Goal: Navigation & Orientation: Find specific page/section

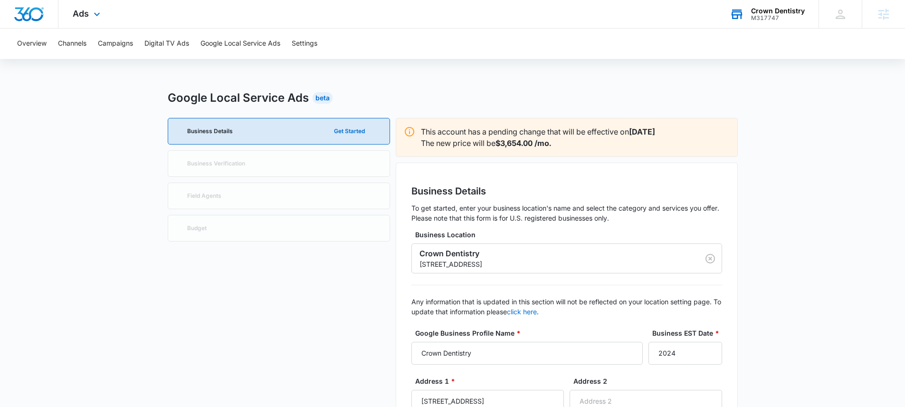
click at [769, 13] on div "Crown Dentistry" at bounding box center [778, 11] width 54 height 8
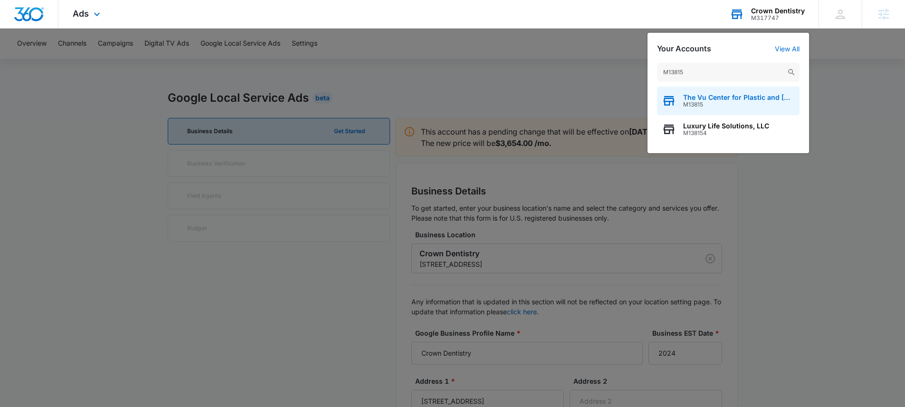
type input "M13815"
click at [720, 103] on span "M13815" at bounding box center [739, 104] width 112 height 7
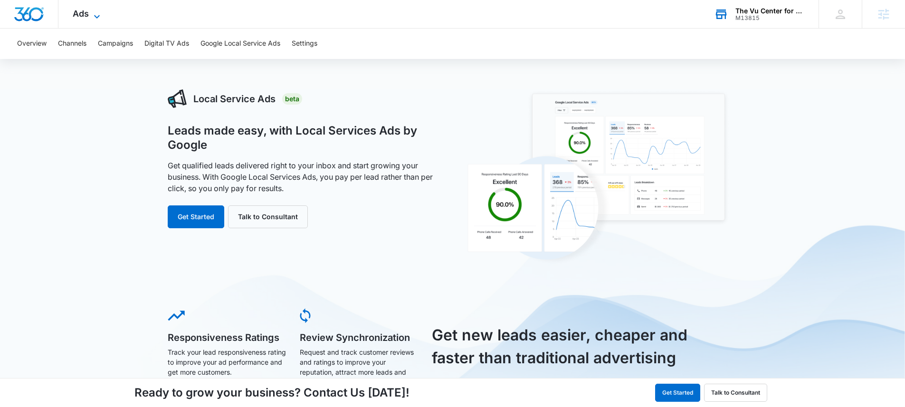
click at [95, 15] on icon at bounding box center [97, 16] width 6 height 3
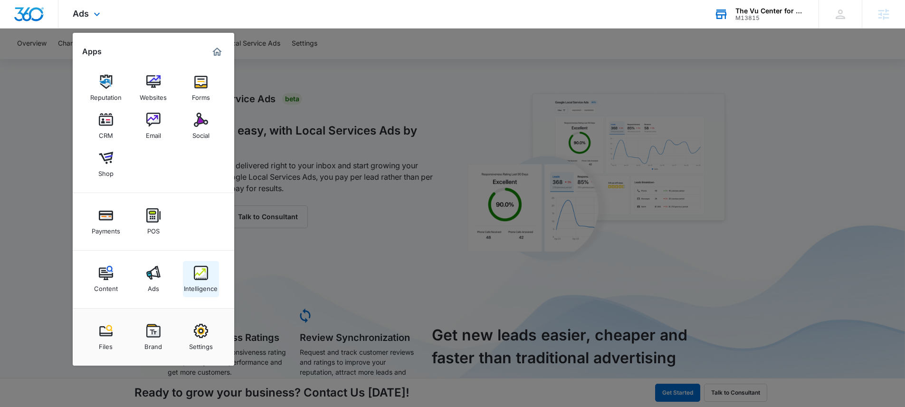
click at [205, 286] on div "Intelligence" at bounding box center [201, 286] width 34 height 12
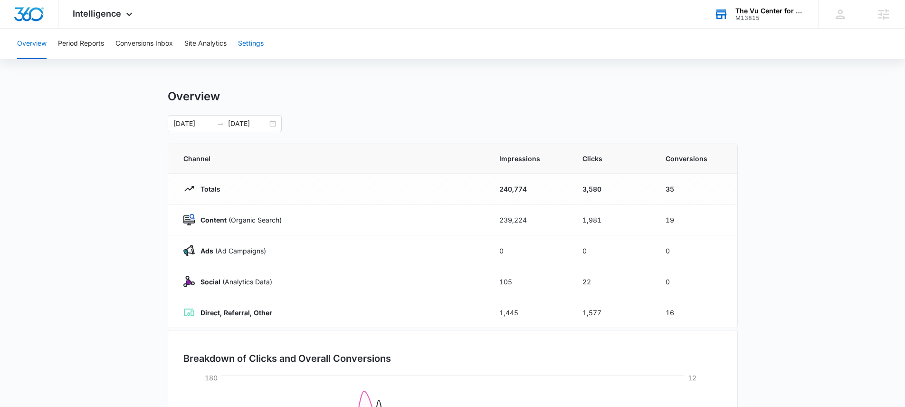
click at [261, 44] on button "Settings" at bounding box center [251, 43] width 26 height 30
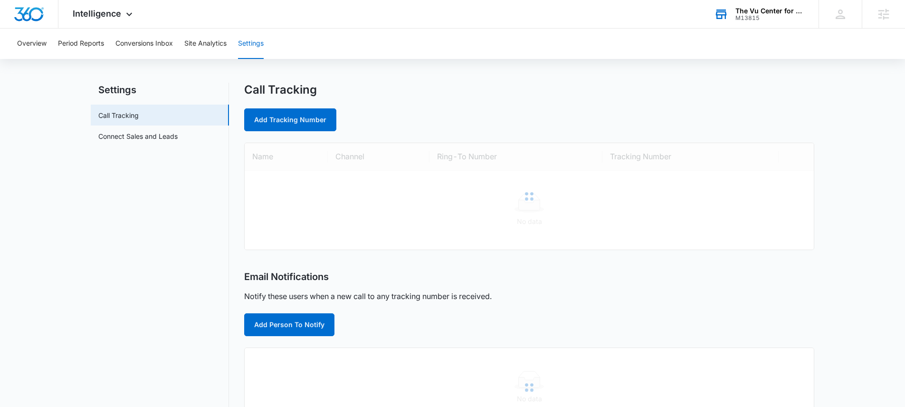
scroll to position [14, 0]
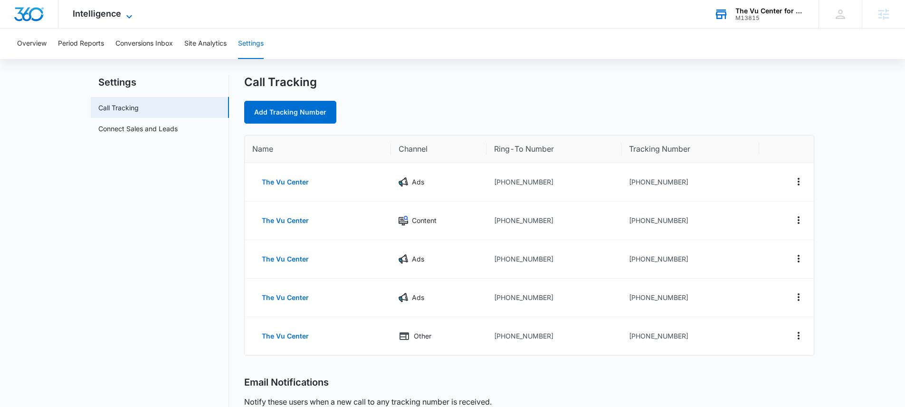
click at [116, 10] on span "Intelligence" at bounding box center [97, 14] width 48 height 10
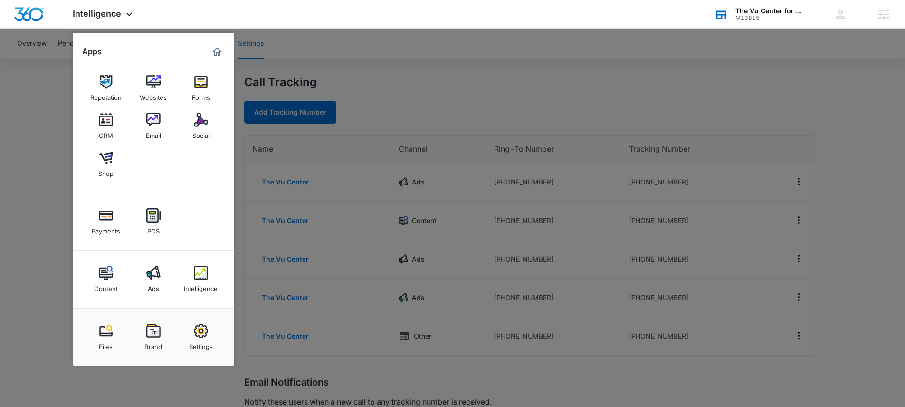
click at [155, 334] on img at bounding box center [153, 330] width 14 height 14
